Goal: Find specific page/section: Find specific page/section

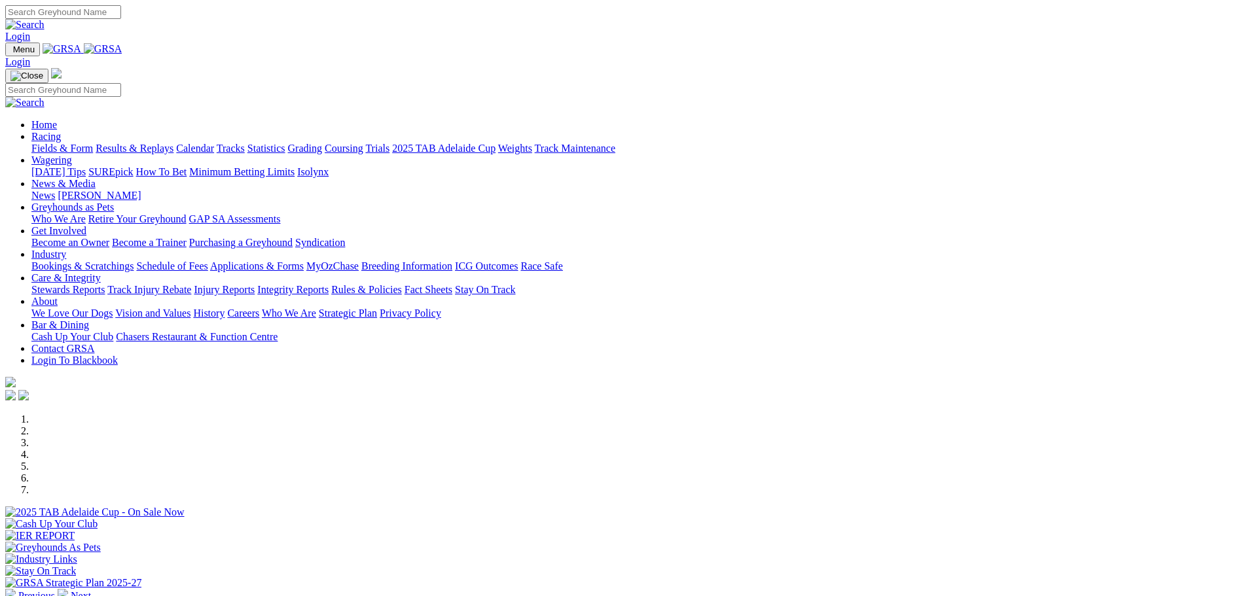
click at [214, 143] on link "Calendar" at bounding box center [195, 148] width 38 height 11
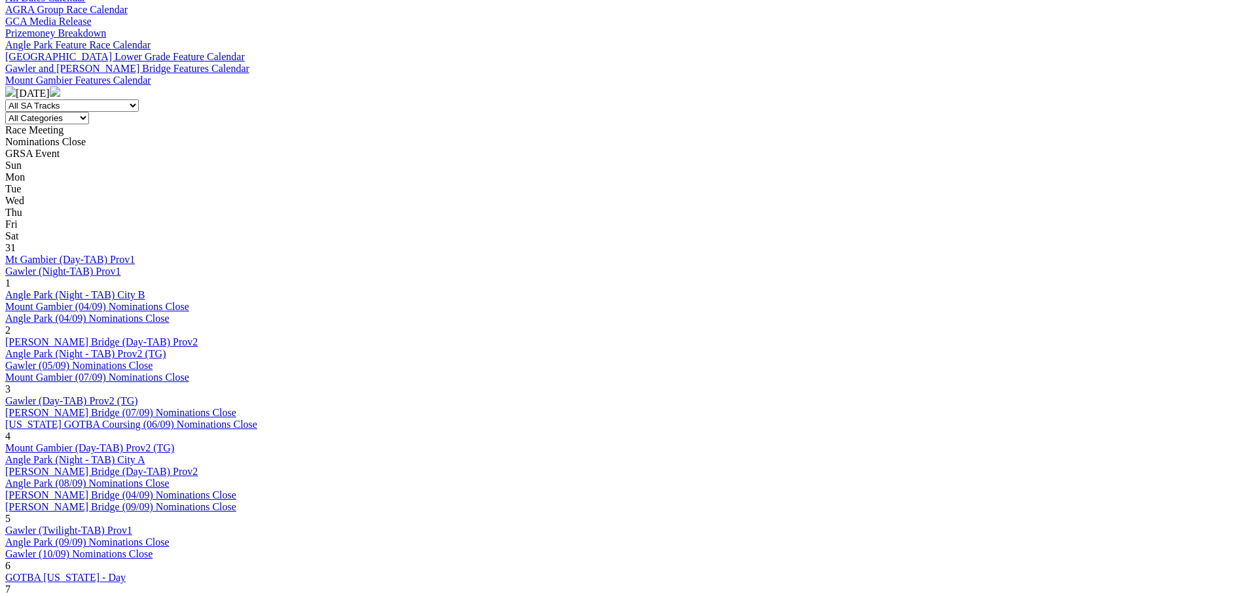
scroll to position [327, 0]
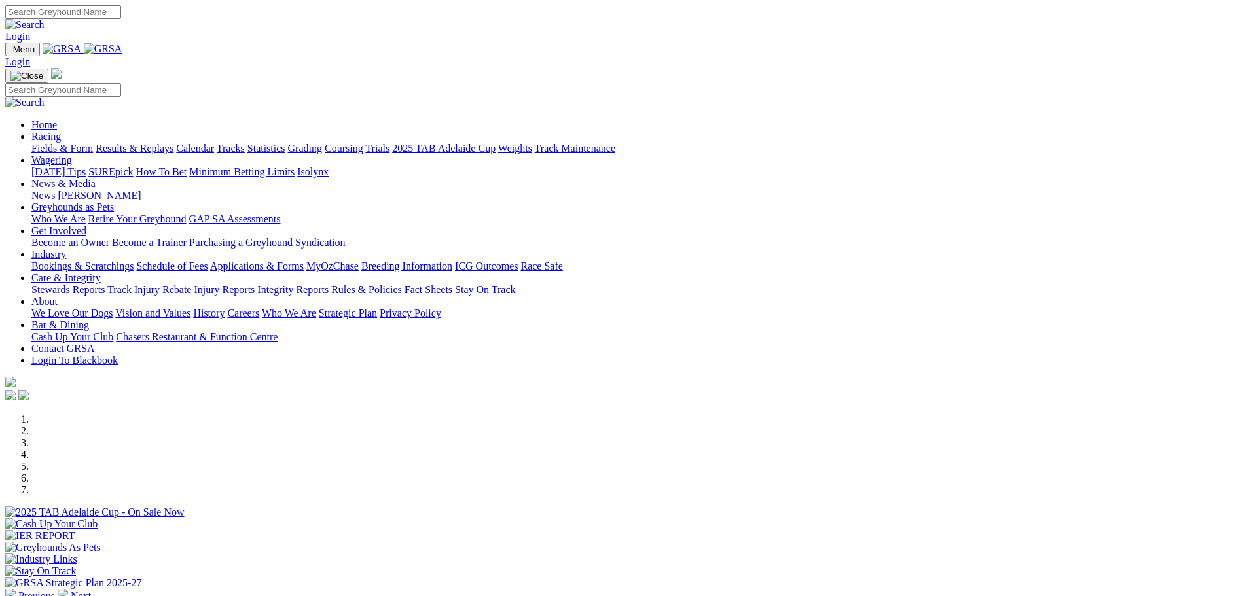
scroll to position [393, 0]
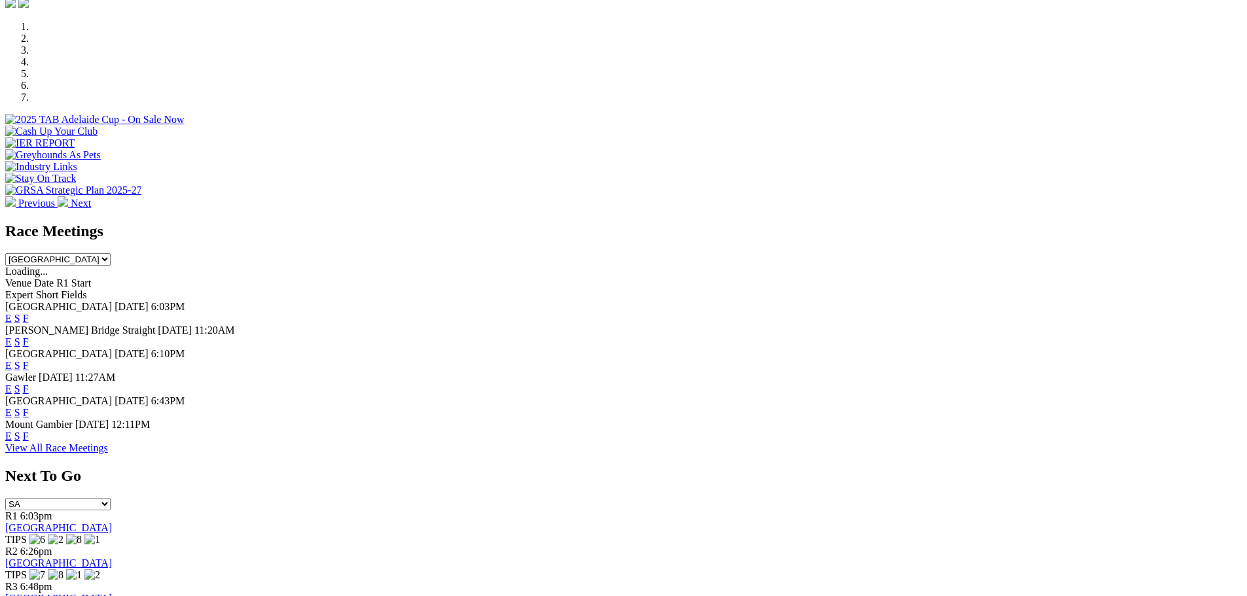
click at [29, 313] on link "F" at bounding box center [26, 318] width 6 height 11
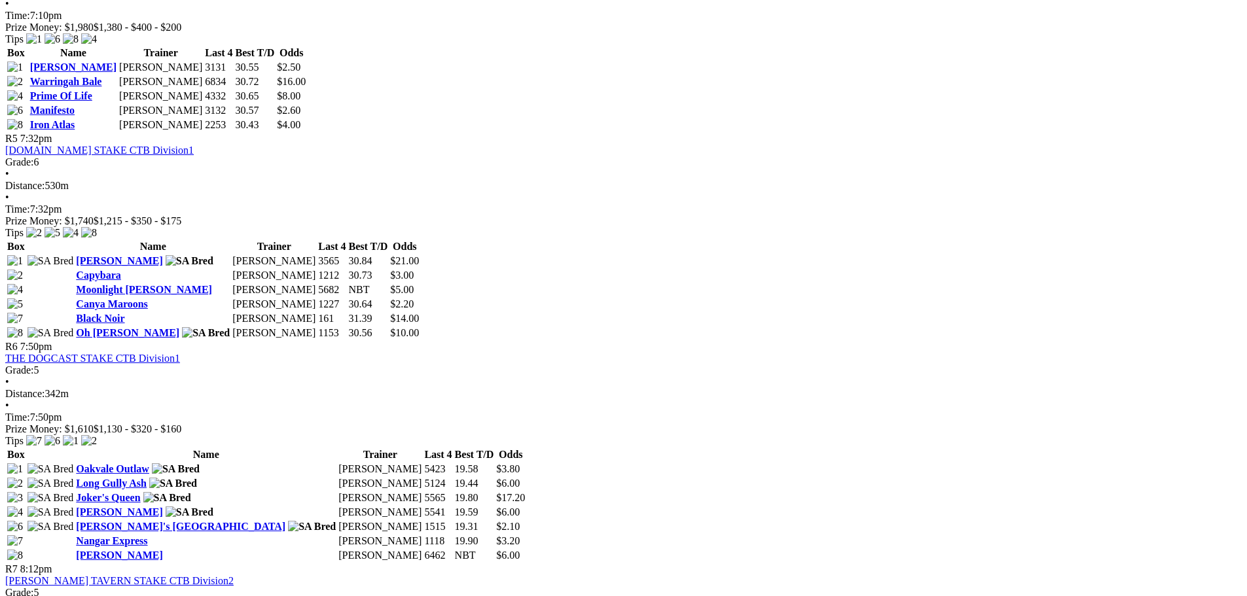
scroll to position [1374, 0]
